Goal: Transaction & Acquisition: Obtain resource

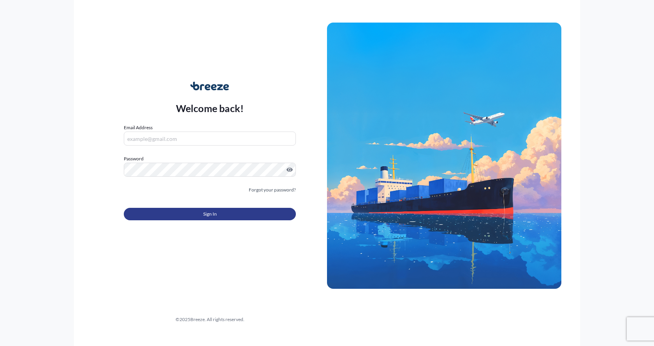
type input "[EMAIL_ADDRESS][DOMAIN_NAME]"
click at [165, 210] on button "Sign In" at bounding box center [210, 214] width 172 height 12
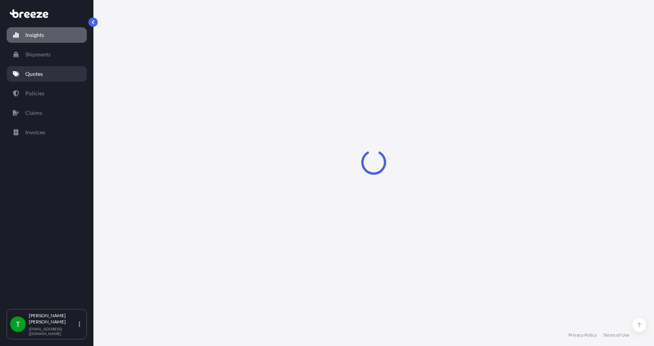
select select "2025"
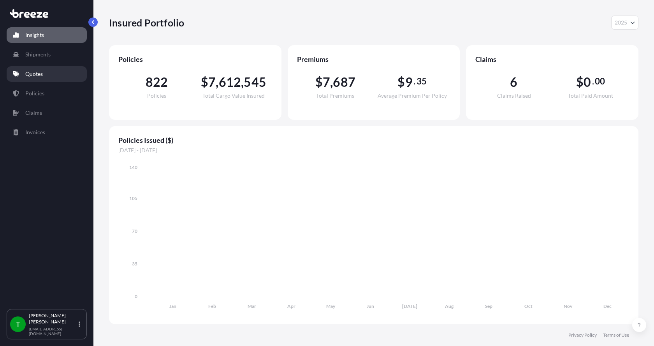
click at [32, 77] on p "Quotes" at bounding box center [34, 74] width 18 height 8
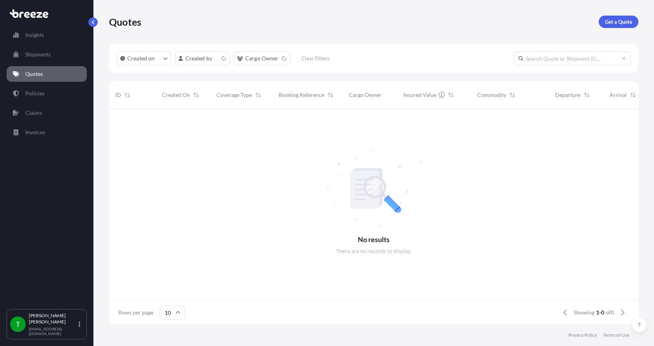
scroll to position [6, 6]
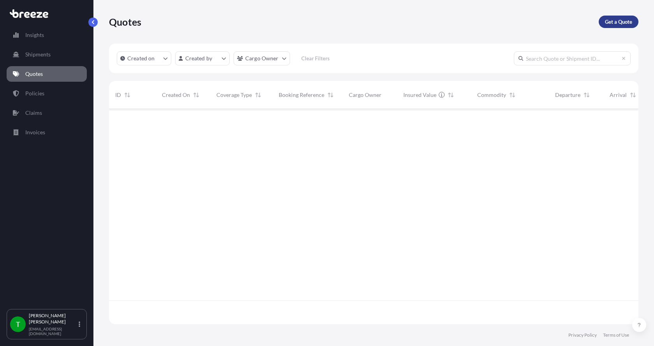
click at [618, 24] on p "Get a Quote" at bounding box center [618, 22] width 27 height 8
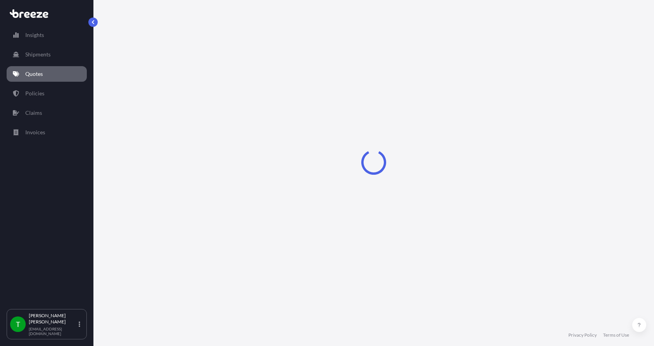
select select "Sea"
select select "1"
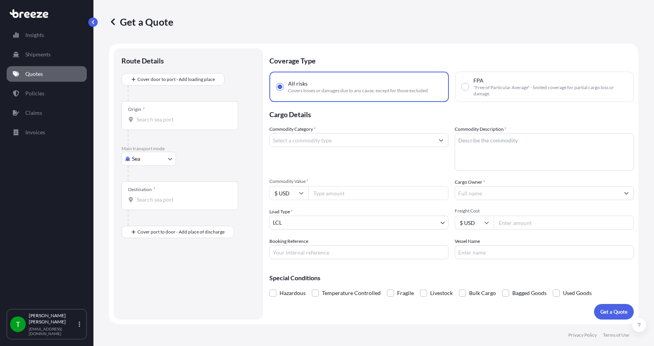
click at [146, 156] on body "Insights Shipments Quotes Policies Claims Invoices T [PERSON_NAME] [EMAIL_ADDRE…" at bounding box center [327, 173] width 654 height 346
click at [137, 206] on span "Road" at bounding box center [142, 207] width 12 height 8
select select "Road"
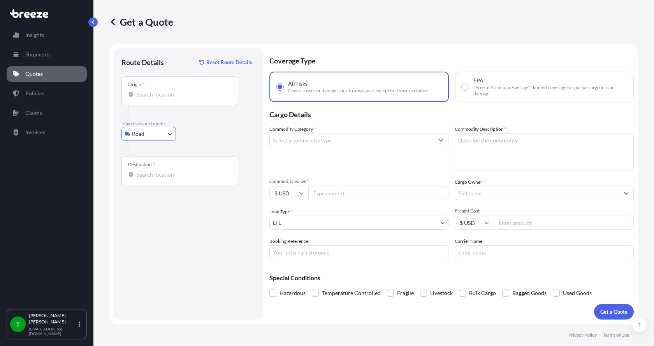
click at [175, 97] on input "Origin *" at bounding box center [183, 95] width 92 height 8
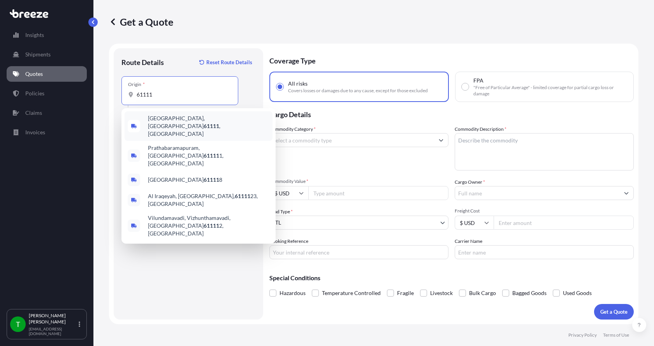
click at [177, 119] on span "[GEOGRAPHIC_DATA] , [GEOGRAPHIC_DATA]" at bounding box center [208, 125] width 121 height 23
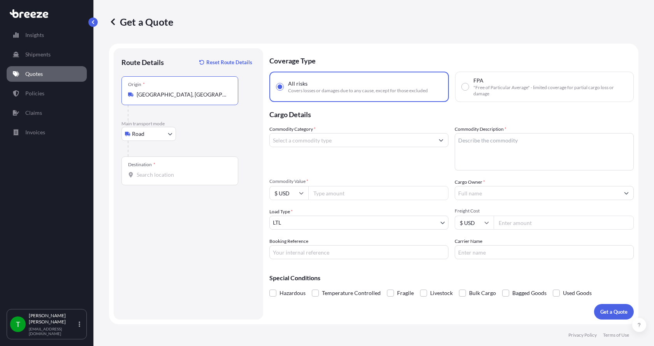
type input "[GEOGRAPHIC_DATA], [GEOGRAPHIC_DATA]"
click at [156, 176] on input "Destination *" at bounding box center [183, 175] width 92 height 8
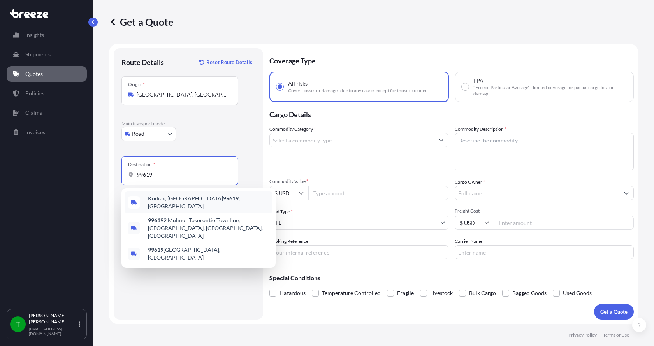
click at [163, 200] on span "Kodiak, AK 99619 , [GEOGRAPHIC_DATA]" at bounding box center [208, 203] width 121 height 16
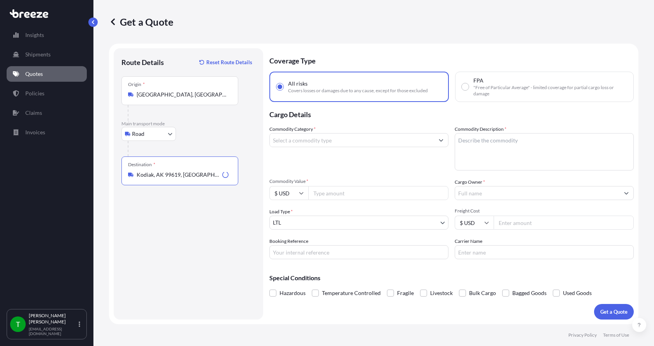
type input "Kodiak, AK 99619, [GEOGRAPHIC_DATA]"
click at [303, 143] on input "Commodity Category *" at bounding box center [352, 140] width 164 height 14
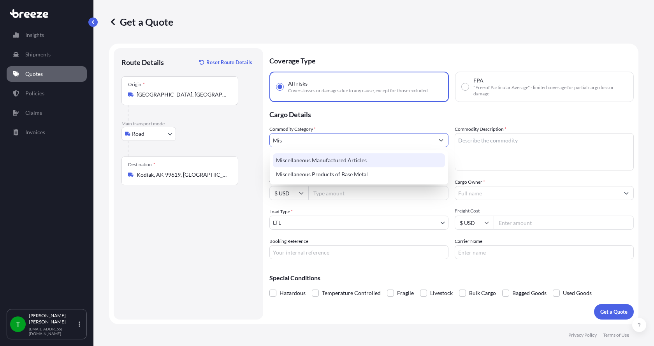
click at [310, 161] on div "Miscellaneous Manufactured Articles" at bounding box center [359, 160] width 172 height 14
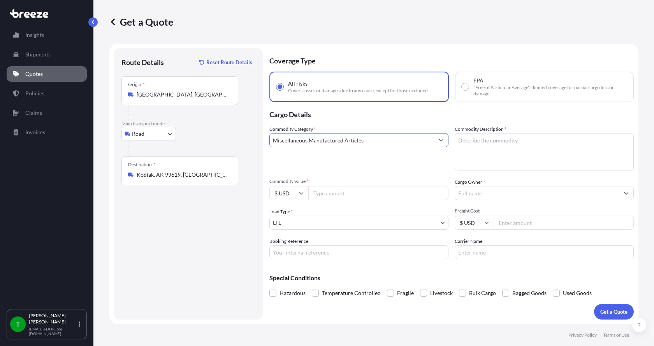
type input "Miscellaneous Manufactured Articles"
click at [510, 140] on textarea "Commodity Description *" at bounding box center [544, 151] width 179 height 37
type textarea "Parts Motor AER 5HP"
click at [355, 197] on input "Commodity Value *" at bounding box center [378, 193] width 140 height 14
click at [338, 194] on input "Commodity Value *" at bounding box center [378, 193] width 140 height 14
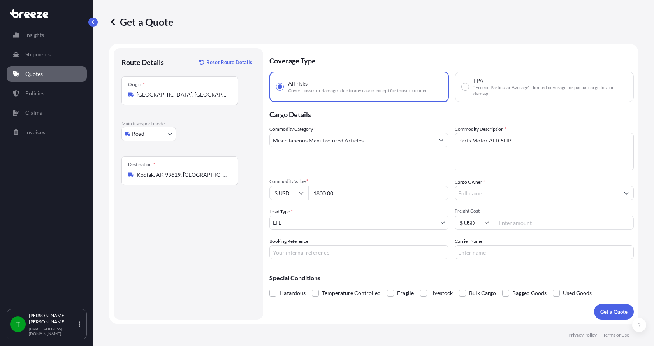
type input "1800.00"
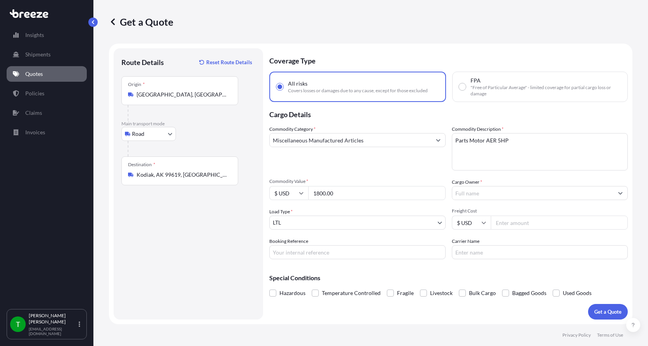
click at [494, 195] on input "Cargo Owner *" at bounding box center [533, 193] width 162 height 14
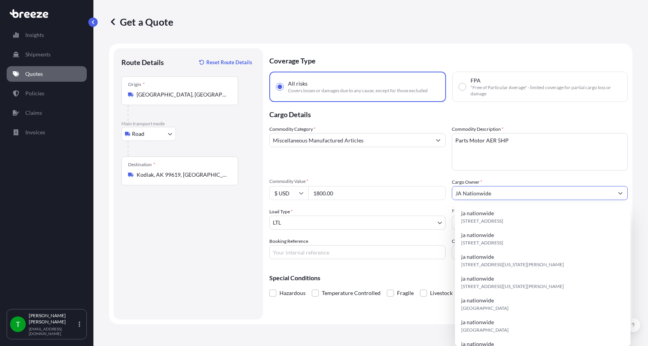
type input "JA Nationwide"
click at [326, 253] on input "Booking Reference" at bounding box center [357, 252] width 176 height 14
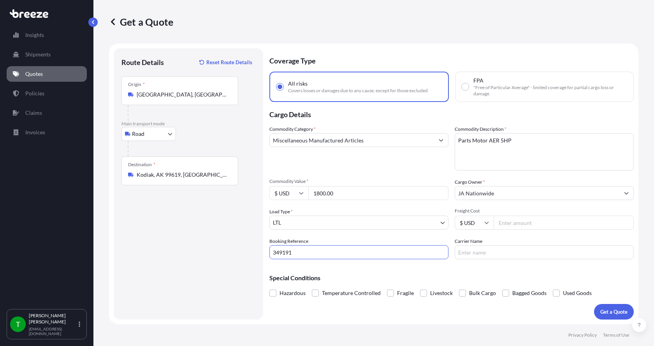
type input "349191"
click at [513, 219] on input "Freight Cost" at bounding box center [564, 223] width 140 height 14
type input "1225.00"
click at [494, 253] on input "Carrier Name" at bounding box center [544, 252] width 179 height 14
type input "[PERSON_NAME] Express"
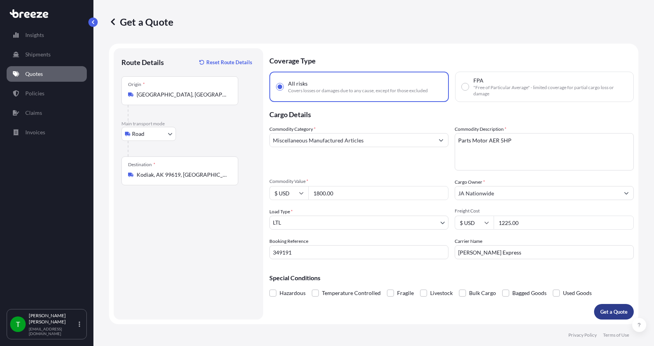
click at [611, 315] on p "Get a Quote" at bounding box center [613, 312] width 27 height 8
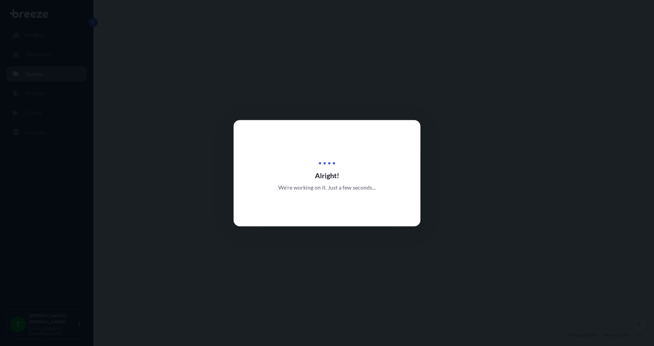
select select "Road"
select select "1"
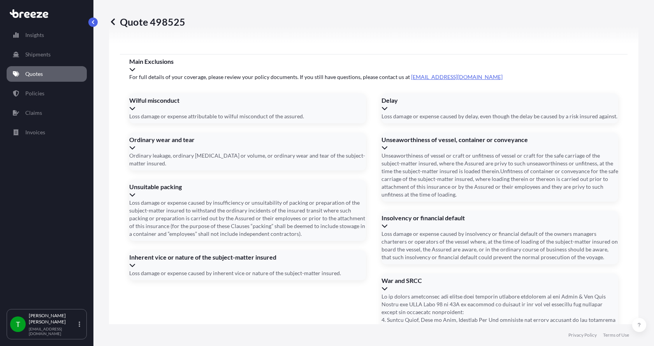
scroll to position [1024, 0]
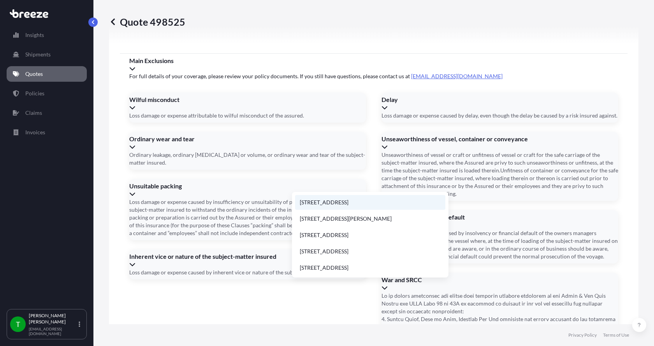
click at [321, 204] on li "[STREET_ADDRESS]" at bounding box center [370, 202] width 150 height 15
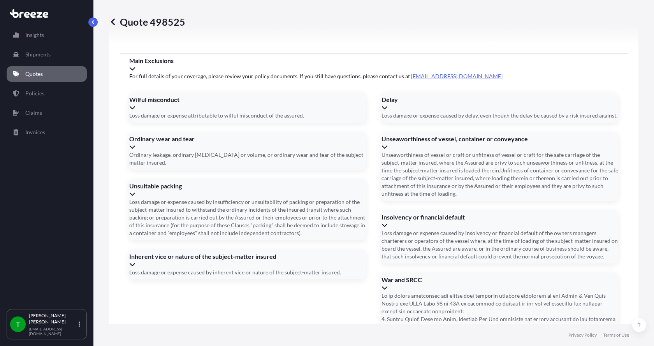
type input "[STREET_ADDRESS]"
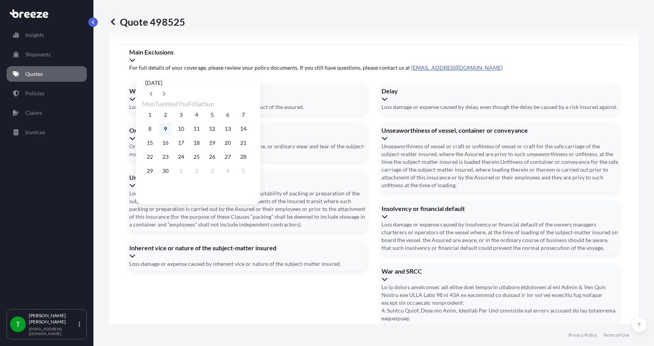
click at [169, 132] on button "9" at bounding box center [165, 129] width 12 height 12
type input "[DATE]"
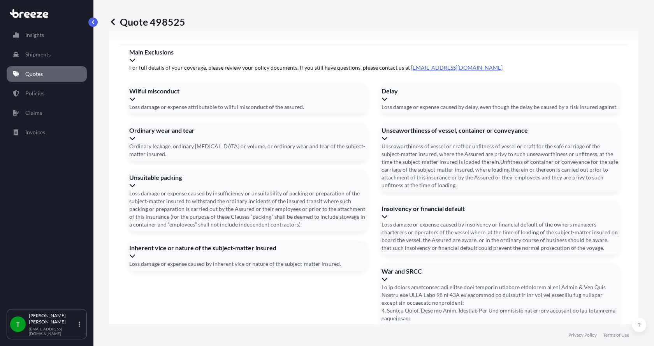
click at [169, 132] on button "9" at bounding box center [173, 134] width 9 height 7
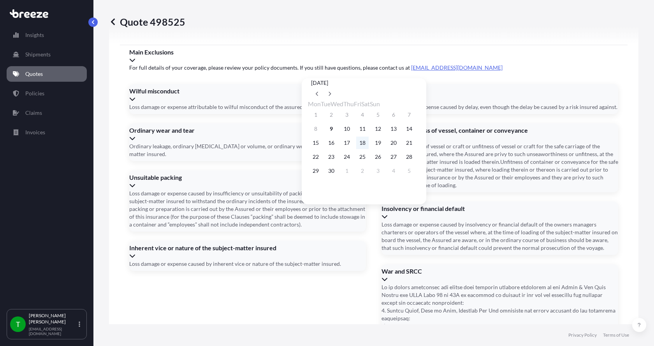
click at [369, 144] on button "18" at bounding box center [362, 143] width 12 height 12
type input "[DATE]"
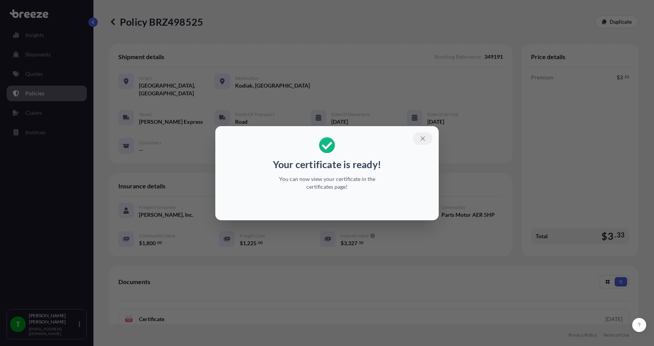
click at [422, 138] on icon "button" at bounding box center [422, 138] width 7 height 7
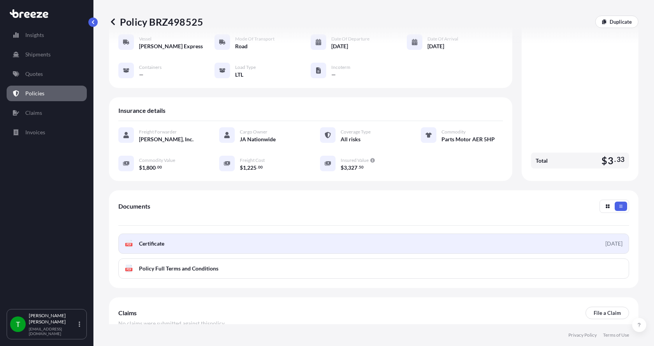
scroll to position [78, 0]
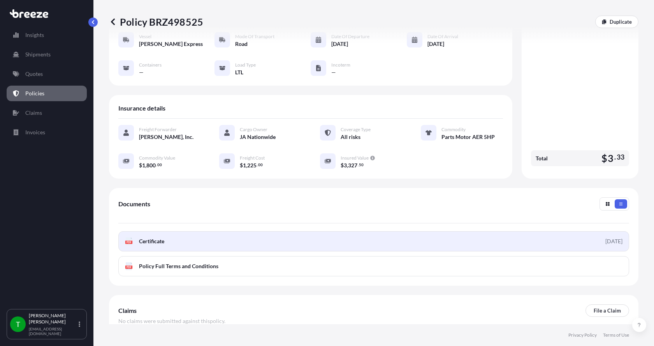
click at [154, 237] on span "Certificate" at bounding box center [151, 241] width 25 height 8
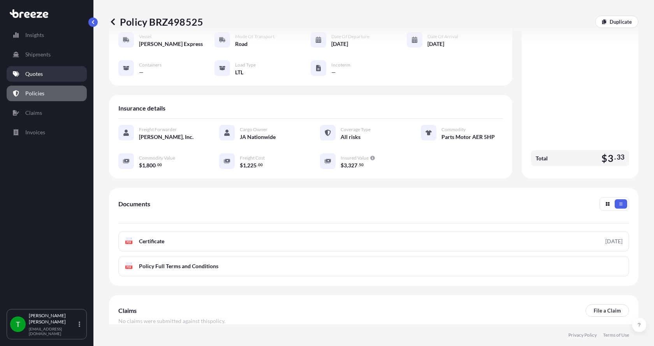
click at [28, 71] on p "Quotes" at bounding box center [34, 74] width 18 height 8
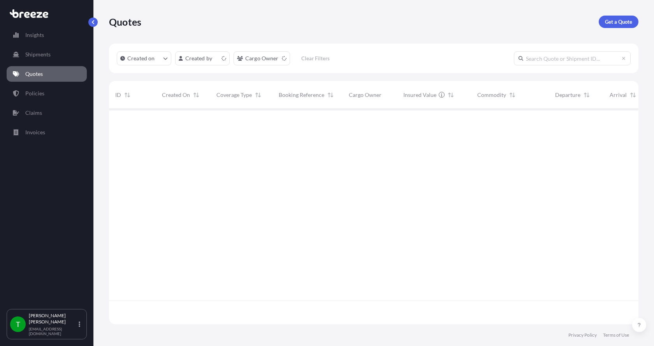
scroll to position [214, 524]
click at [619, 21] on p "Get a Quote" at bounding box center [618, 22] width 27 height 8
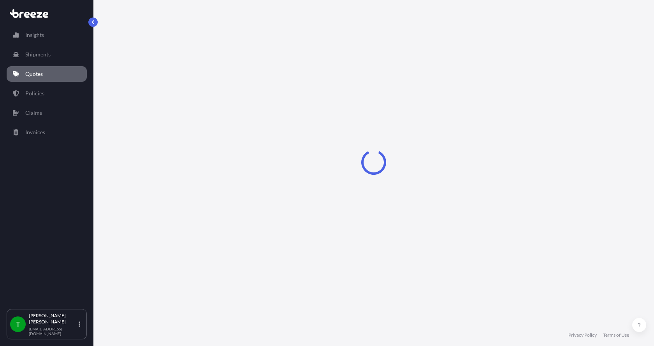
select select "Sea"
select select "1"
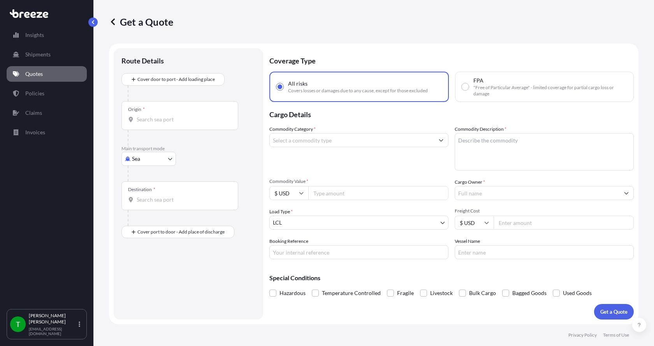
click at [140, 161] on body "Insights Shipments Quotes Policies Claims Invoices T [PERSON_NAME] [EMAIL_ADDRE…" at bounding box center [327, 173] width 654 height 346
click at [143, 206] on span "Road" at bounding box center [142, 207] width 12 height 8
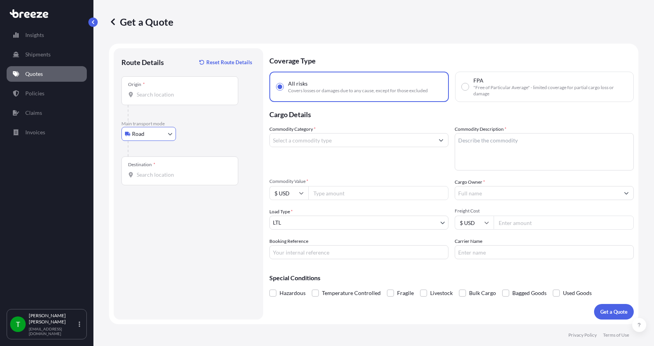
click at [146, 97] on input "Origin *" at bounding box center [183, 95] width 92 height 8
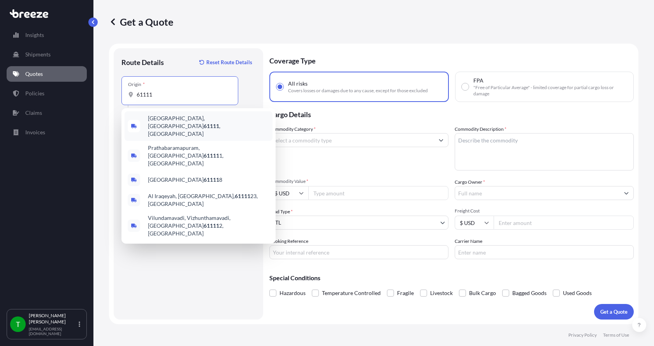
click at [155, 118] on span "[GEOGRAPHIC_DATA] , [GEOGRAPHIC_DATA]" at bounding box center [208, 125] width 121 height 23
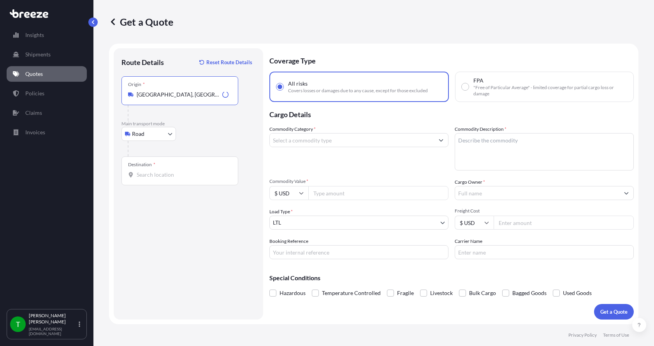
type input "[GEOGRAPHIC_DATA], [GEOGRAPHIC_DATA]"
click at [143, 172] on input "Destination *" at bounding box center [183, 175] width 92 height 8
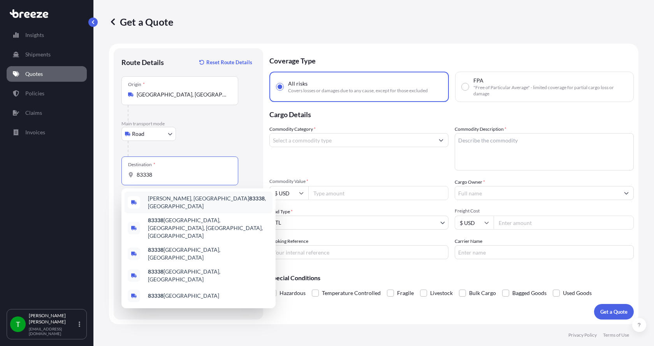
click at [154, 203] on span "[PERSON_NAME], ID 83338 , [GEOGRAPHIC_DATA]" at bounding box center [208, 203] width 121 height 16
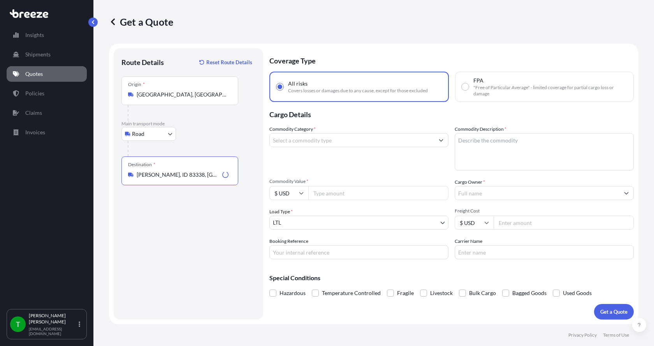
type input "[PERSON_NAME], ID 83338, [GEOGRAPHIC_DATA]"
click at [305, 144] on input "Commodity Category *" at bounding box center [352, 140] width 164 height 14
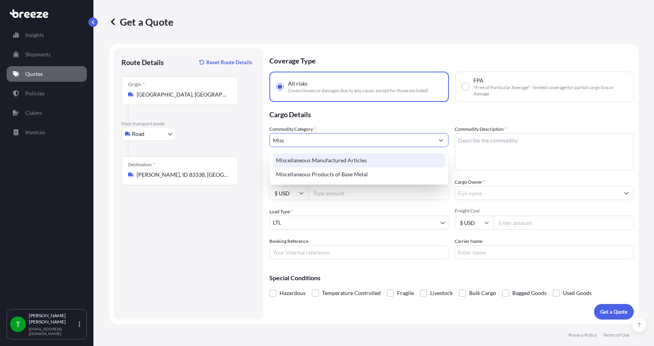
click at [306, 162] on div "Miscellaneous Manufactured Articles" at bounding box center [359, 160] width 172 height 14
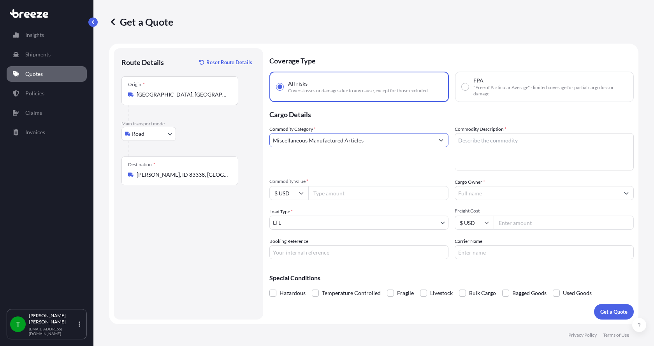
type input "Miscellaneous Manufactured Articles"
click at [511, 137] on textarea "Commodity Description *" at bounding box center [544, 151] width 179 height 37
click at [467, 143] on textarea "Commodity Description *" at bounding box center [544, 151] width 179 height 37
type textarea "Lift Cable Assy"
click at [347, 193] on input "Commodity Value *" at bounding box center [378, 193] width 140 height 14
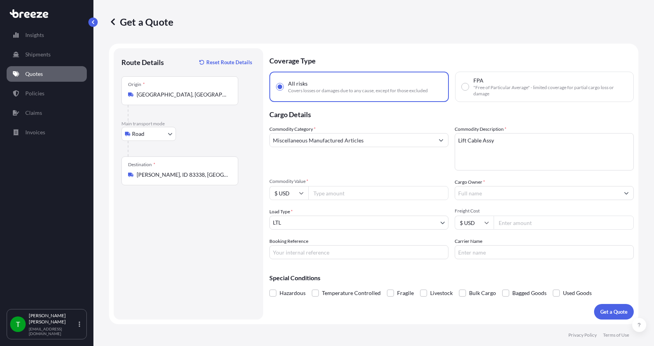
click at [318, 194] on input "Commodity Value *" at bounding box center [378, 193] width 140 height 14
type input "3700.00"
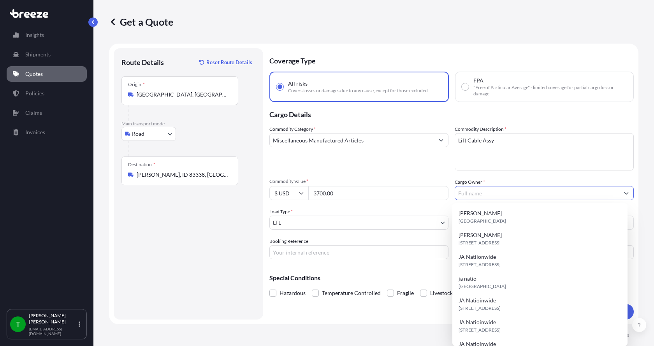
click at [482, 193] on input "Cargo Owner *" at bounding box center [537, 193] width 164 height 14
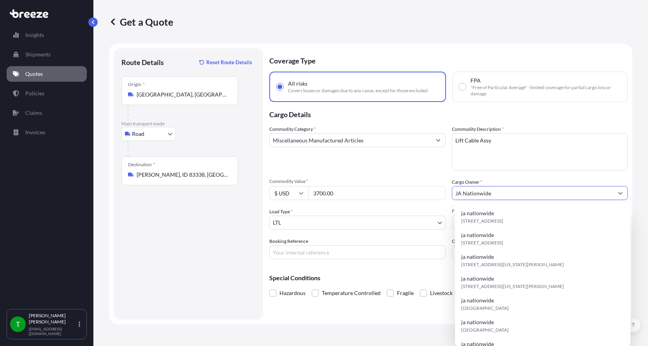
type input "JA Nationwide"
click at [306, 254] on input "Booking Reference" at bounding box center [357, 252] width 176 height 14
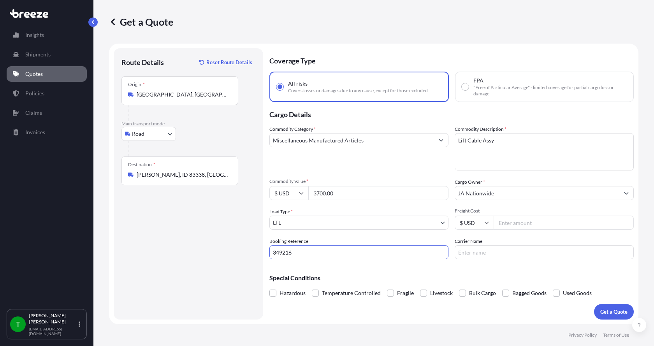
type input "349216"
click at [516, 226] on input "Freight Cost" at bounding box center [564, 223] width 140 height 14
type input "300.00"
click at [501, 253] on input "Carrier Name" at bounding box center [544, 252] width 179 height 14
type input "[PERSON_NAME] XPO"
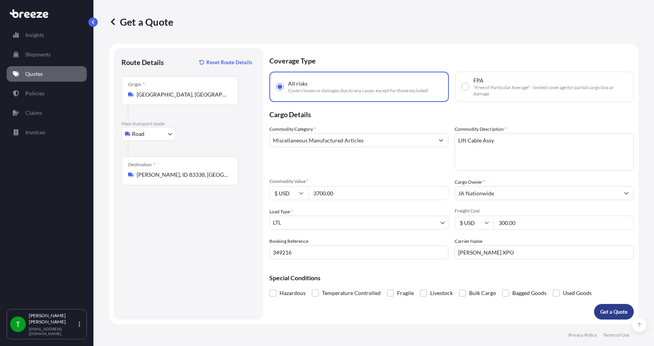
click at [598, 312] on button "Get a Quote" at bounding box center [614, 312] width 40 height 16
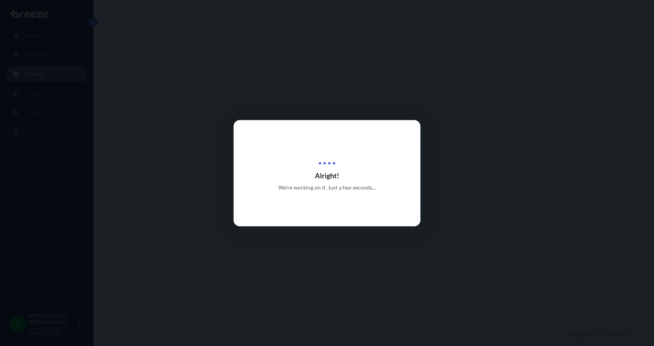
select select "Road"
select select "1"
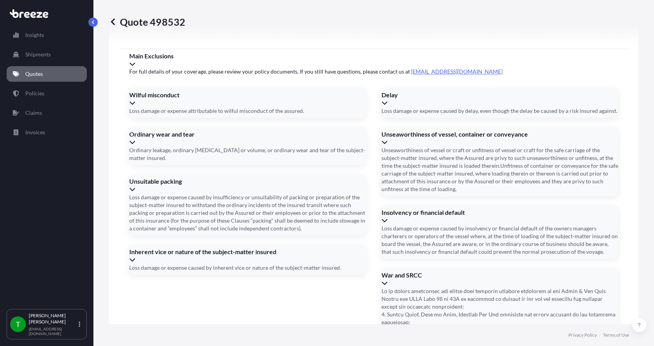
scroll to position [1024, 0]
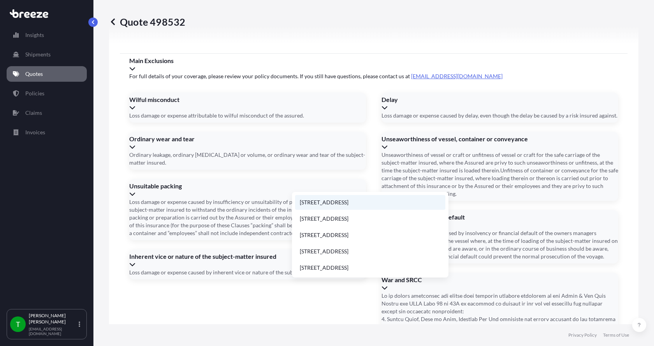
click at [332, 202] on li "[STREET_ADDRESS]" at bounding box center [370, 202] width 150 height 15
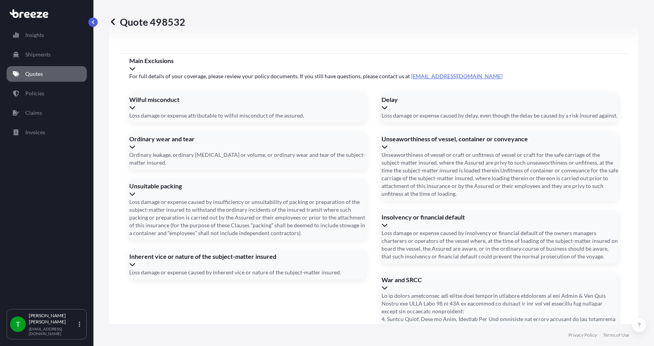
type input "[STREET_ADDRESS]"
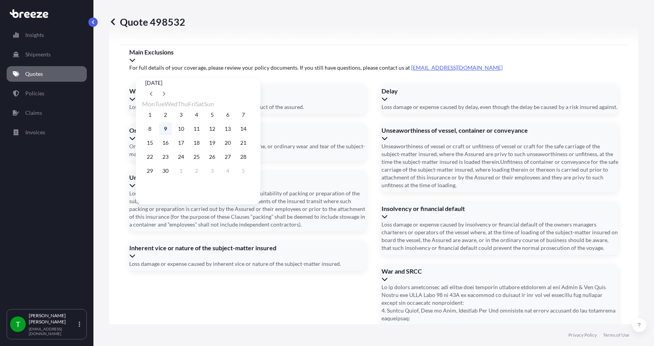
click at [169, 130] on button "9" at bounding box center [165, 129] width 12 height 12
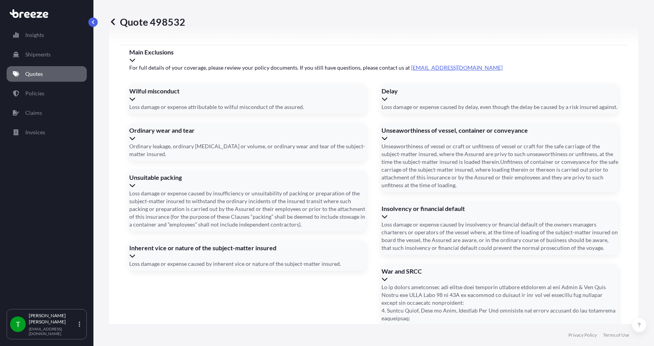
type input "[DATE]"
click at [169, 131] on button "9" at bounding box center [173, 134] width 9 height 7
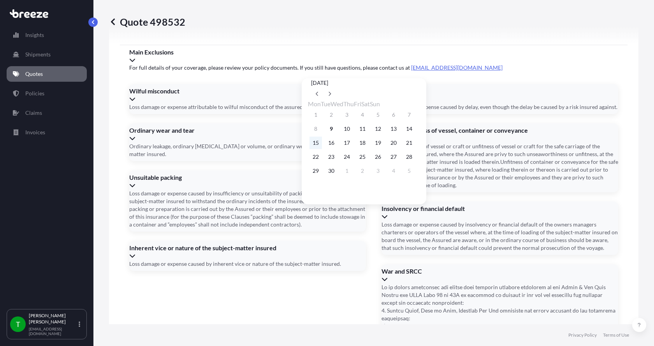
click at [318, 146] on button "15" at bounding box center [315, 143] width 12 height 12
type input "[DATE]"
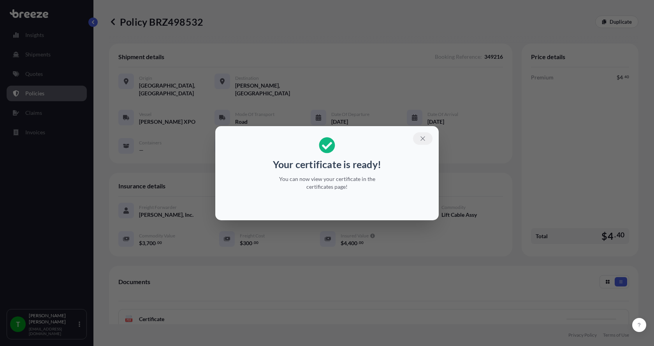
click at [425, 139] on icon "button" at bounding box center [422, 138] width 7 height 7
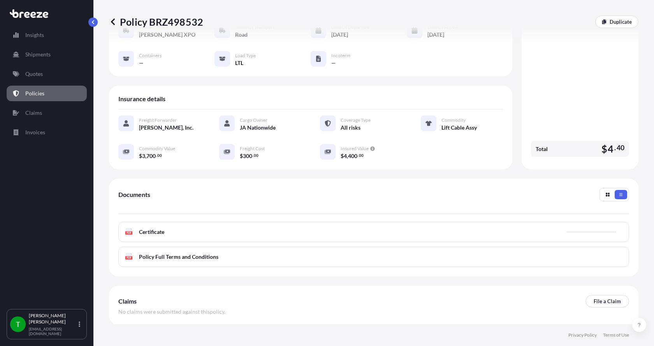
scroll to position [114, 0]
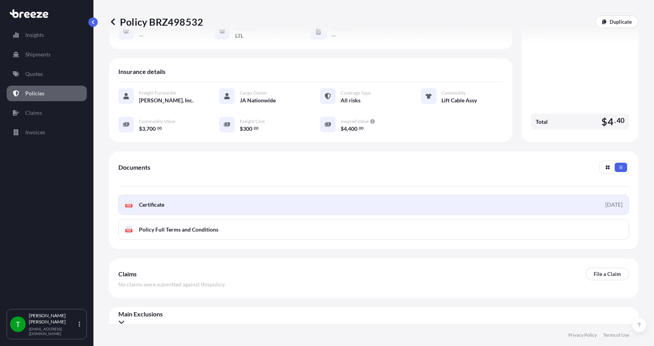
click at [130, 201] on g "PDF" at bounding box center [128, 205] width 7 height 8
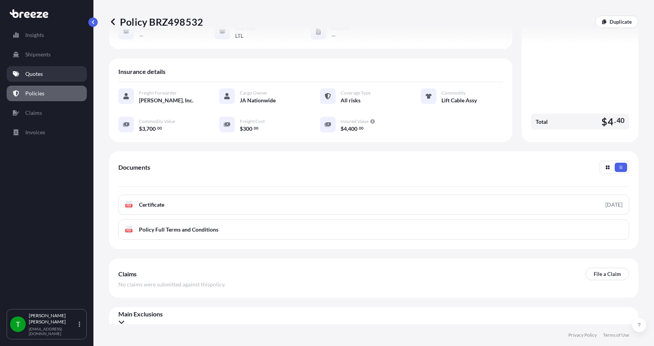
click at [38, 74] on p "Quotes" at bounding box center [34, 74] width 18 height 8
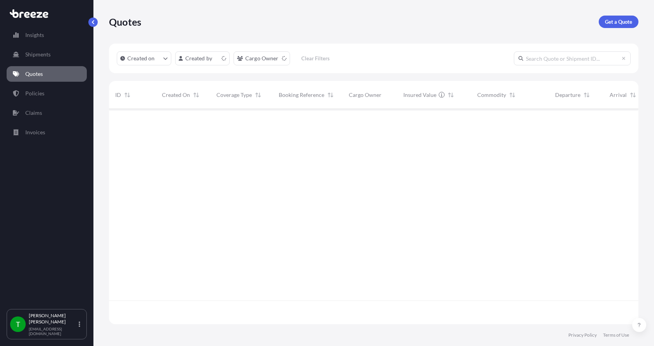
scroll to position [214, 524]
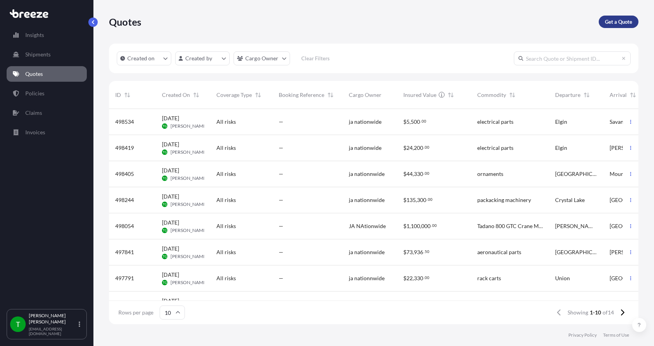
click at [625, 23] on p "Get a Quote" at bounding box center [618, 22] width 27 height 8
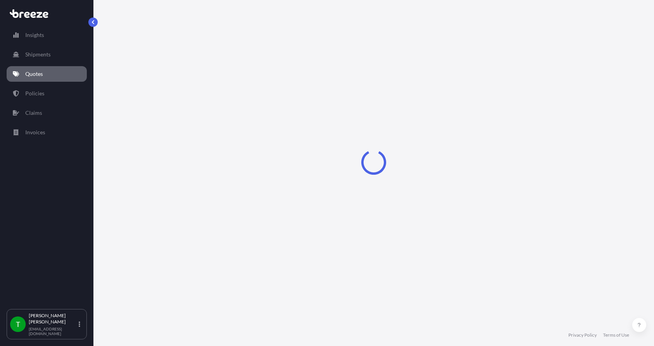
select select "Sea"
select select "1"
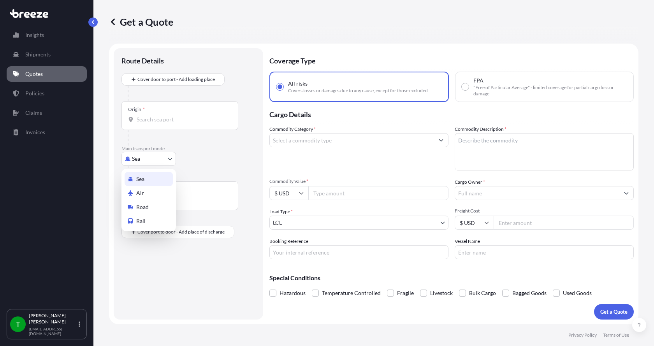
click at [136, 156] on body "Insights Shipments Quotes Policies Claims Invoices T [PERSON_NAME] [EMAIL_ADDRE…" at bounding box center [327, 173] width 654 height 346
click at [153, 202] on div "Road" at bounding box center [149, 207] width 48 height 14
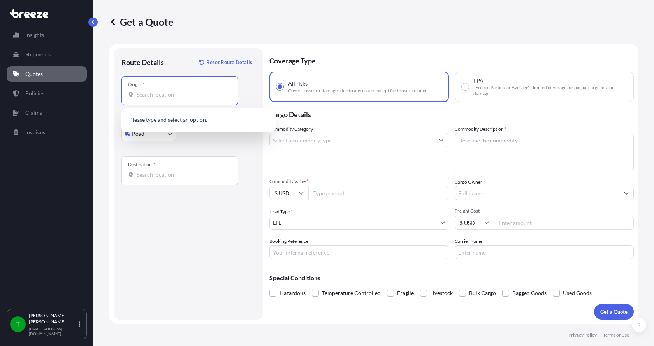
click at [147, 97] on input "Origin *" at bounding box center [183, 95] width 92 height 8
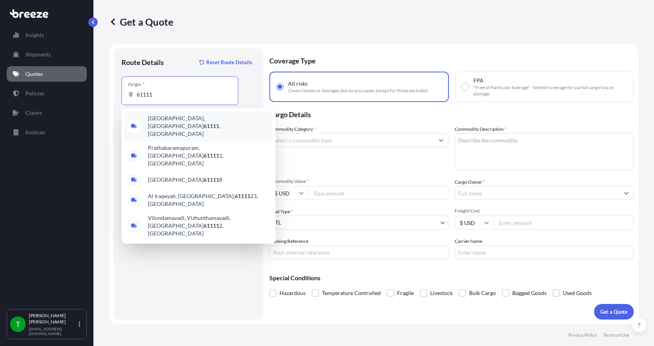
click at [157, 120] on span "[GEOGRAPHIC_DATA] , [GEOGRAPHIC_DATA]" at bounding box center [208, 125] width 121 height 23
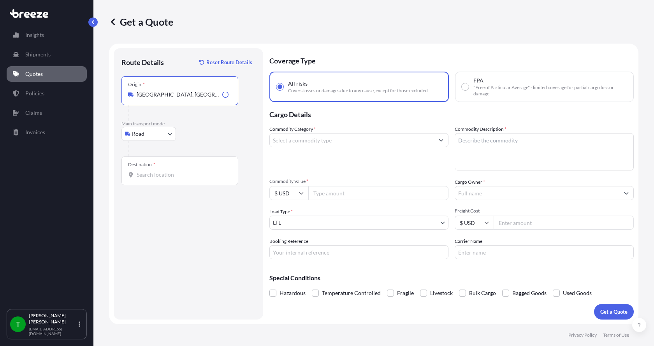
type input "[GEOGRAPHIC_DATA], [GEOGRAPHIC_DATA]"
click at [141, 170] on div "Destination *" at bounding box center [179, 170] width 117 height 29
click at [141, 171] on input "Destination *" at bounding box center [183, 175] width 92 height 8
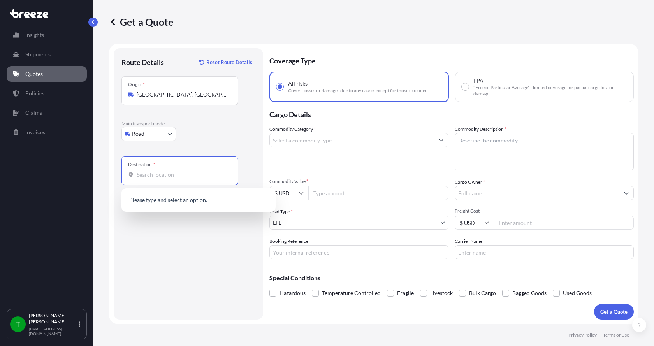
click at [143, 176] on input "Destination * Please select a destination" at bounding box center [183, 175] width 92 height 8
click at [146, 173] on input "Destination * Please select a destination" at bounding box center [183, 175] width 92 height 8
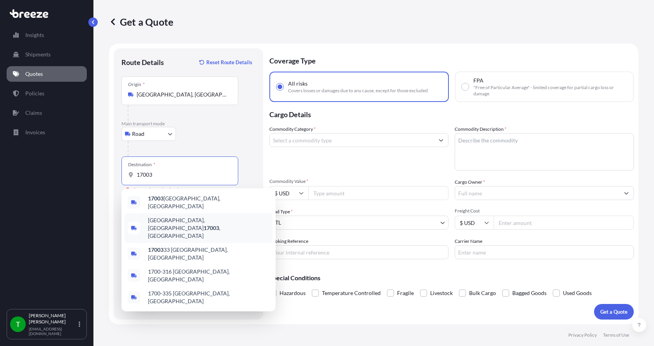
click at [158, 217] on span "[GEOGRAPHIC_DATA], [GEOGRAPHIC_DATA] 17003 , [GEOGRAPHIC_DATA]" at bounding box center [208, 227] width 121 height 23
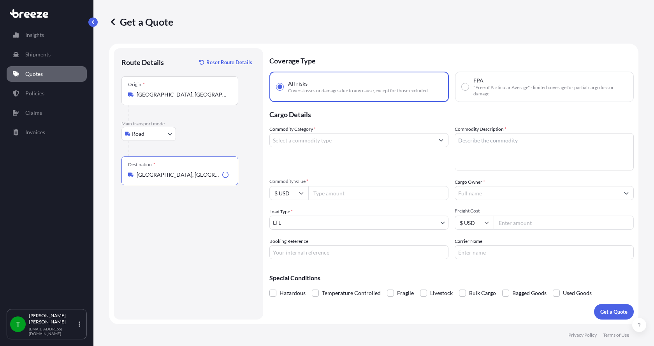
type input "[GEOGRAPHIC_DATA], [GEOGRAPHIC_DATA] 17003, [GEOGRAPHIC_DATA]"
click at [306, 140] on input "Commodity Category *" at bounding box center [352, 140] width 164 height 14
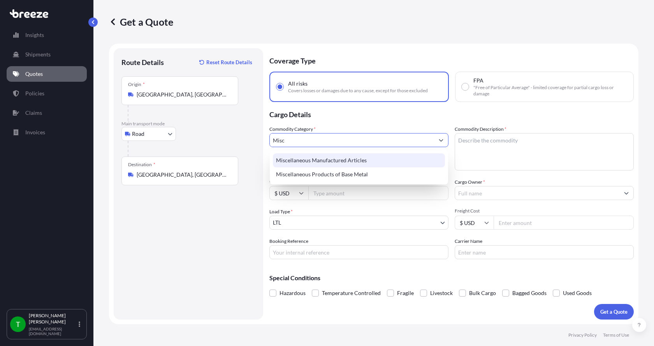
click at [306, 162] on div "Miscellaneous Manufactured Articles" at bounding box center [359, 160] width 172 height 14
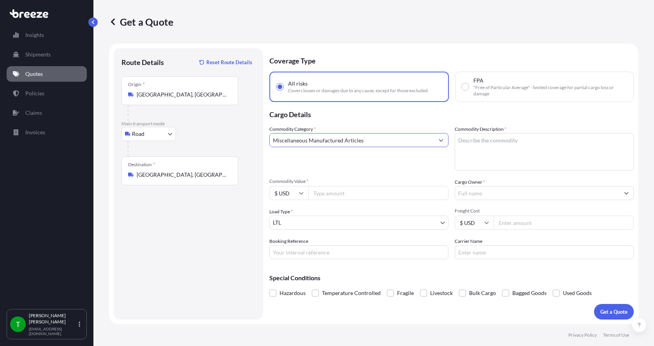
type input "Miscellaneous Manufactured Articles"
click at [465, 139] on textarea "Commodity Description *" at bounding box center [544, 151] width 179 height 37
type textarea "Metal Parts"
click at [327, 194] on input "Commodity Value *" at bounding box center [378, 193] width 140 height 14
type input "10000"
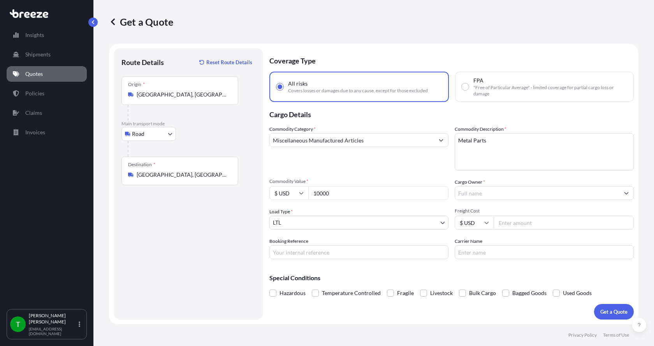
click at [464, 194] on input "Cargo Owner *" at bounding box center [537, 193] width 164 height 14
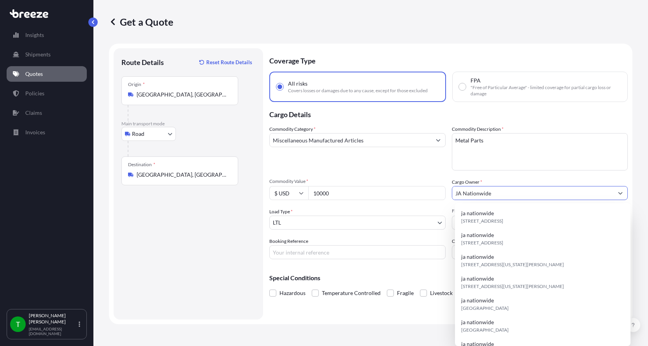
type input "JA Nationwide"
click at [304, 250] on input "Booking Reference" at bounding box center [357, 252] width 176 height 14
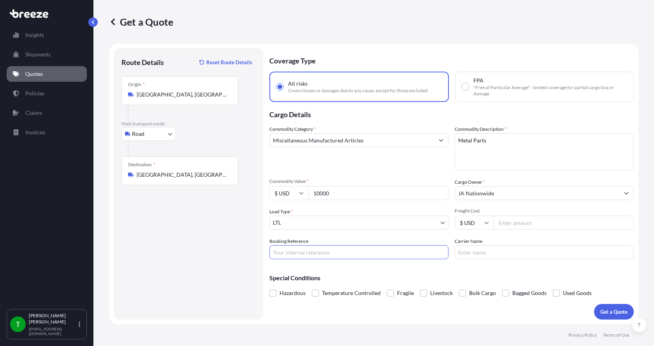
click at [286, 253] on input "Booking Reference" at bounding box center [358, 252] width 179 height 14
type input "349218"
click at [519, 221] on input "Freight Cost" at bounding box center [564, 223] width 140 height 14
click at [534, 225] on input "Freight Cost" at bounding box center [564, 223] width 140 height 14
type input "1475.00"
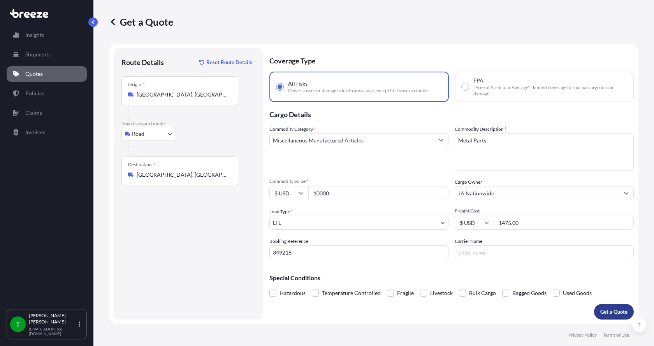
click at [605, 312] on p "Get a Quote" at bounding box center [613, 312] width 27 height 8
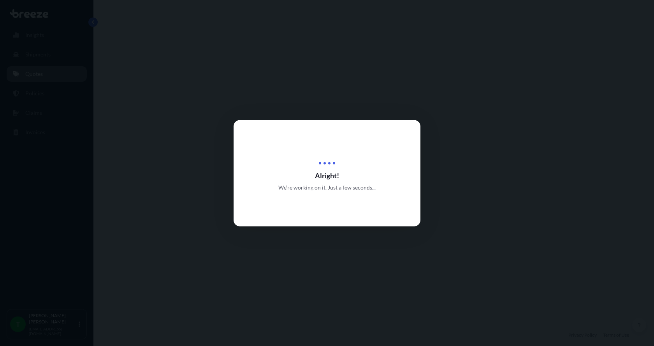
select select "Road"
select select "1"
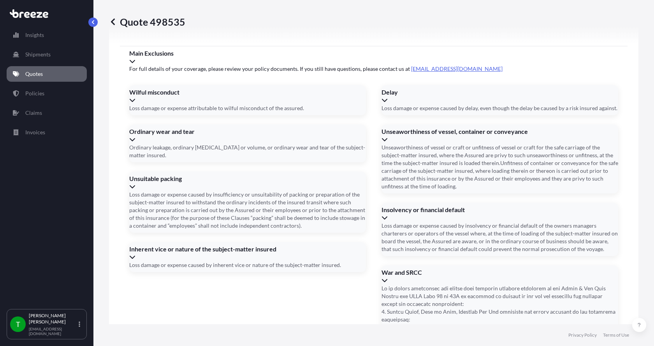
scroll to position [1024, 0]
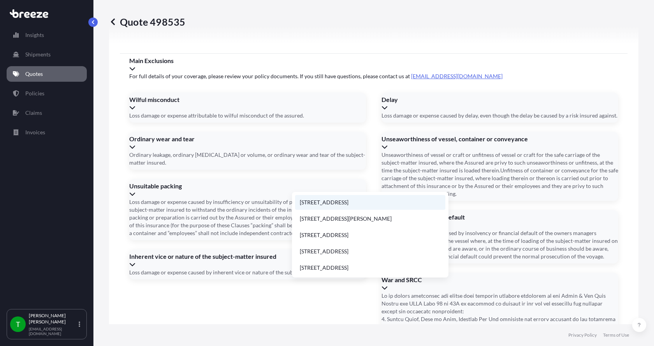
click at [320, 204] on li "[STREET_ADDRESS]" at bounding box center [370, 202] width 150 height 15
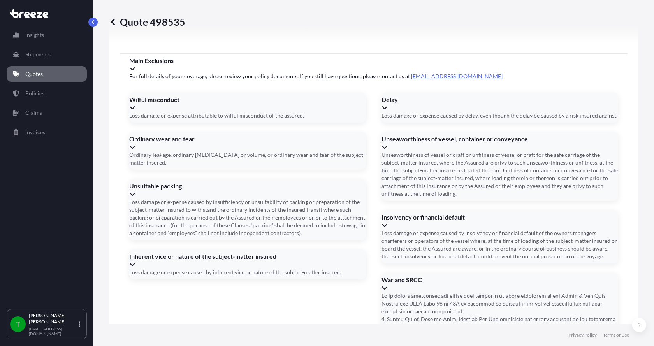
type input "[STREET_ADDRESS]"
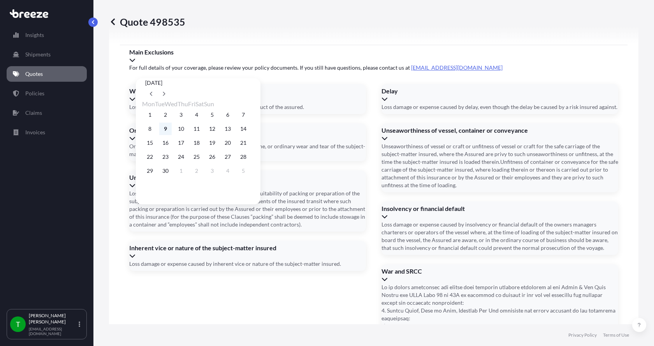
click at [168, 130] on button "9" at bounding box center [165, 129] width 12 height 12
type input "[DATE]"
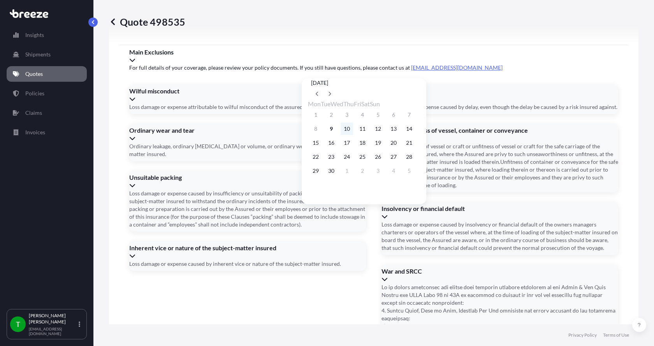
click at [352, 128] on button "10" at bounding box center [347, 129] width 12 height 12
type input "[DATE]"
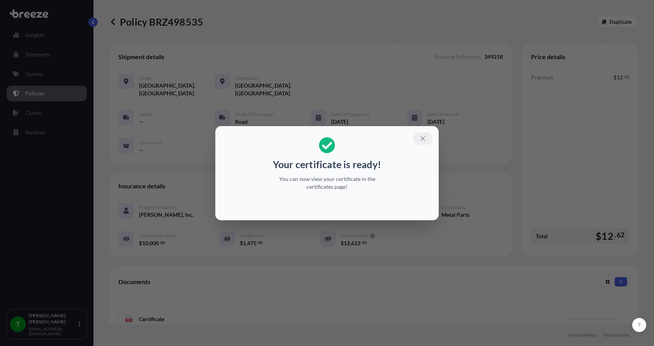
click at [423, 137] on icon "button" at bounding box center [422, 138] width 7 height 7
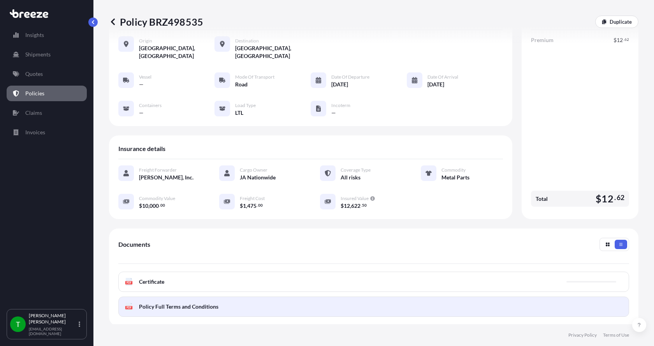
scroll to position [114, 0]
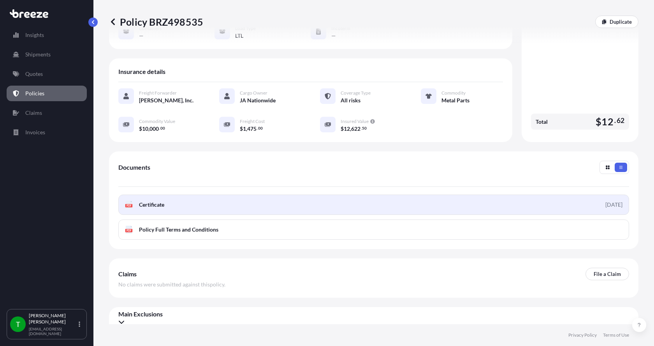
click at [133, 201] on div "PDF Certificate" at bounding box center [144, 205] width 39 height 8
